Goal: Transaction & Acquisition: Download file/media

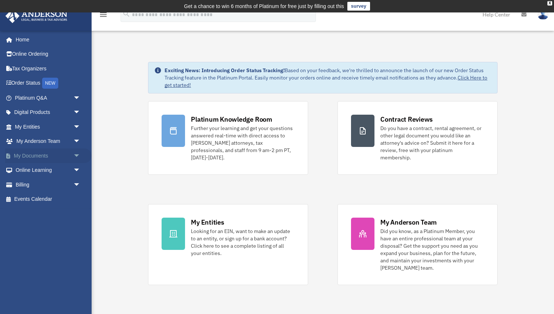
click at [30, 156] on link "My Documents arrow_drop_down" at bounding box center [48, 155] width 86 height 15
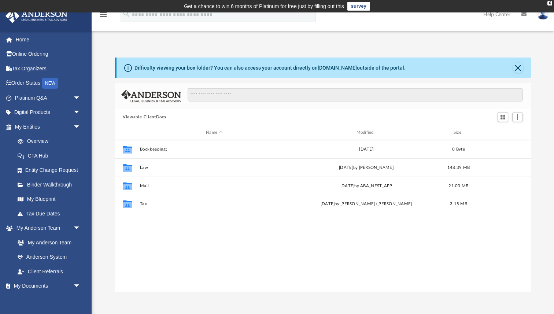
scroll to position [166, 416]
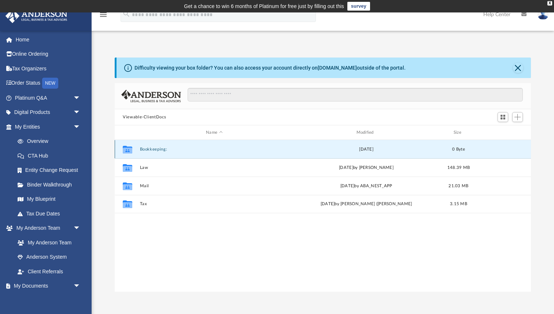
click at [152, 149] on button "Bookkeeping:" at bounding box center [214, 149] width 149 height 5
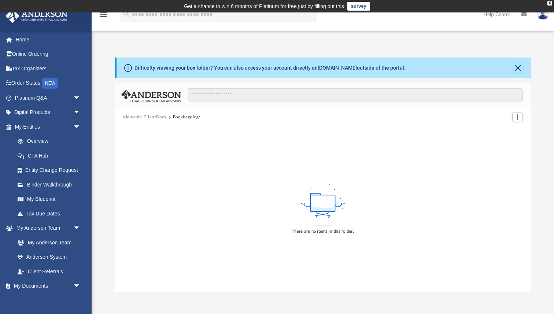
click at [150, 118] on button "Viewable-ClientDocs" at bounding box center [144, 117] width 43 height 7
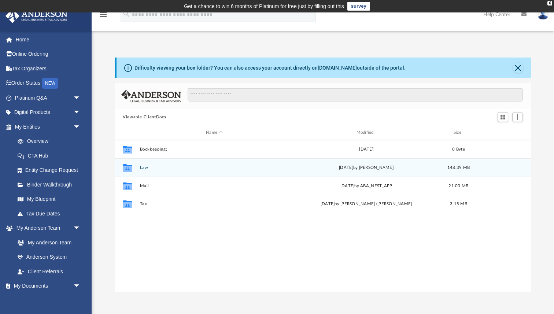
click at [146, 166] on button "Law" at bounding box center [214, 167] width 149 height 5
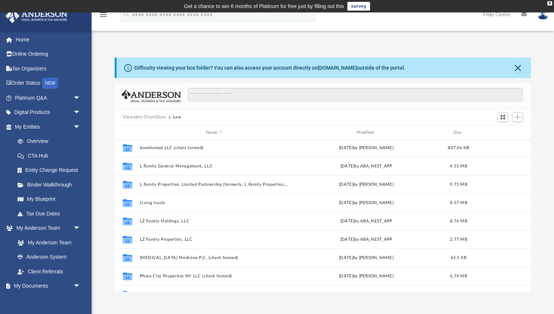
scroll to position [189, 0]
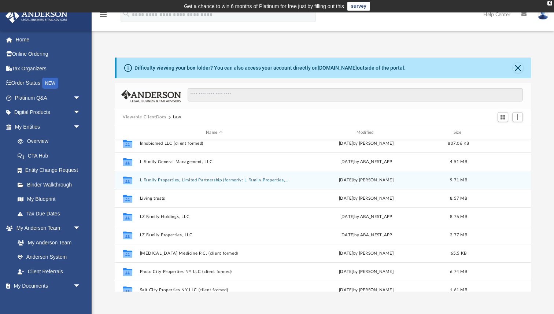
click at [193, 181] on button "L Family Properties, Limited Partnership (formerly: L Family Properties, L.P.) …" at bounding box center [214, 180] width 149 height 5
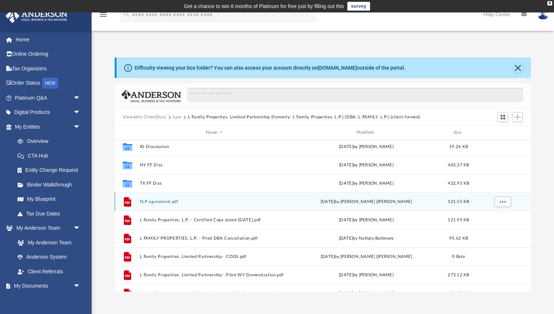
scroll to position [0, 0]
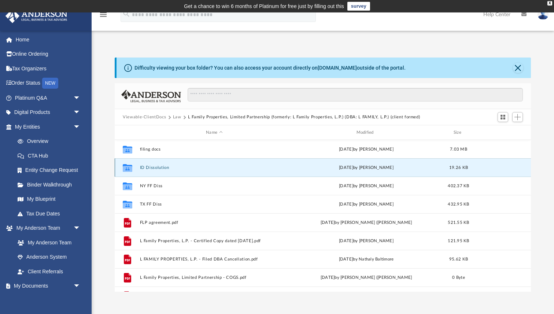
click at [161, 167] on button "ID Dissolution" at bounding box center [214, 167] width 149 height 5
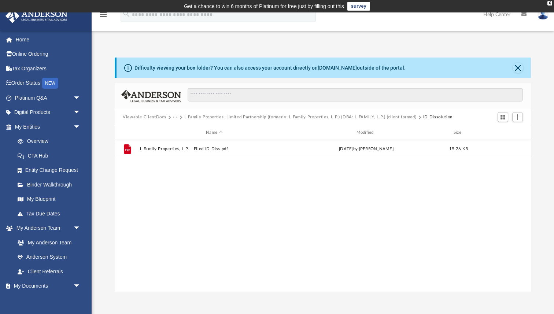
click at [391, 116] on button "L Family Properties, Limited Partnership (formerly: L Family Properties, L.P.) …" at bounding box center [300, 117] width 232 height 7
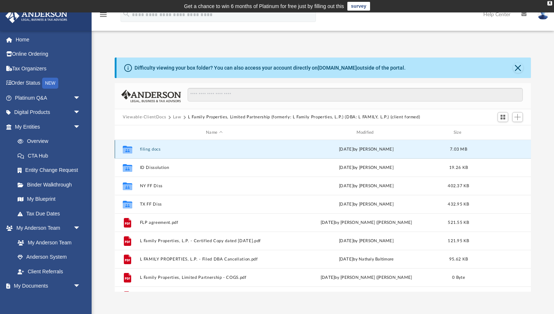
click at [157, 150] on button "filing docs" at bounding box center [214, 149] width 149 height 5
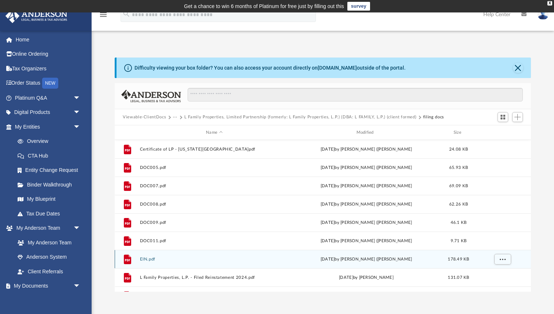
click at [147, 260] on button "EIN.pdf" at bounding box center [214, 259] width 149 height 5
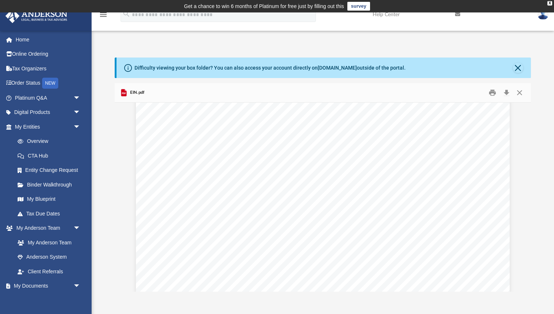
scroll to position [2011, 0]
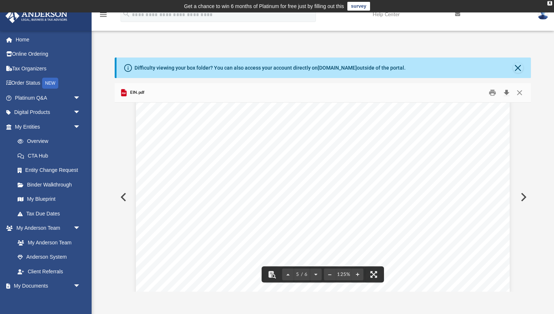
click at [506, 92] on button "Download" at bounding box center [505, 92] width 13 height 11
